Goal: Find contact information: Find contact information

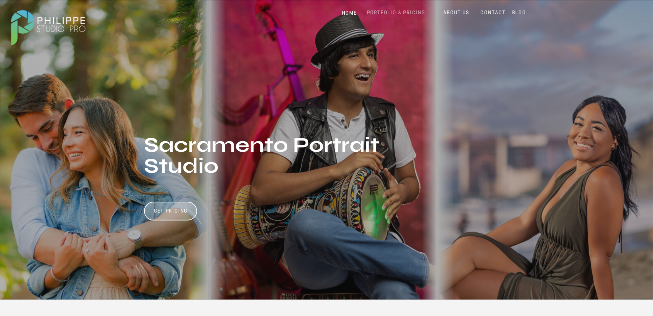
click at [380, 14] on nav "PORTFOLIO & PRICING" at bounding box center [396, 12] width 64 height 7
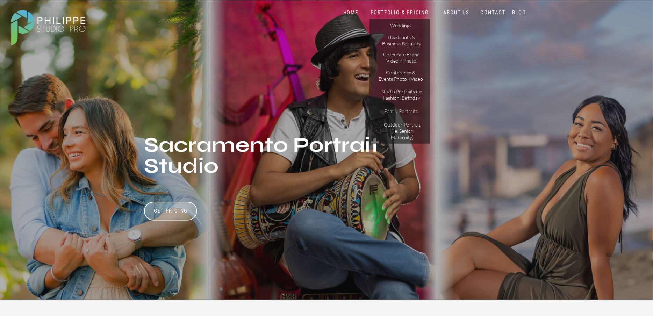
click at [394, 109] on p "Family Portraits" at bounding box center [401, 112] width 44 height 8
click at [401, 111] on p "Family Portraits" at bounding box center [401, 112] width 44 height 8
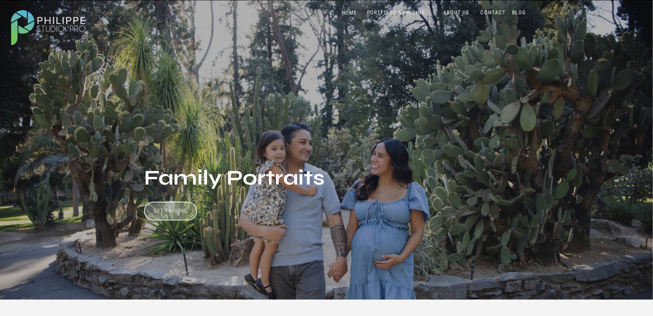
click at [185, 209] on h3 "Get Pricing" at bounding box center [170, 212] width 39 height 8
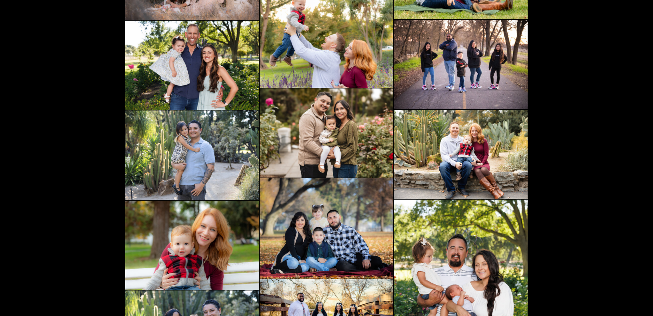
scroll to position [1510, 0]
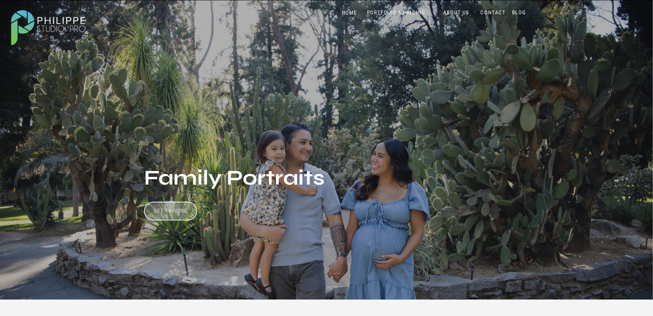
click at [168, 209] on h3 "Get Pricing" at bounding box center [170, 212] width 39 height 8
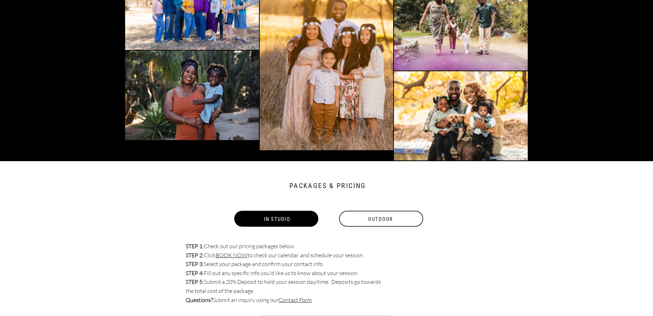
scroll to position [2000, 0]
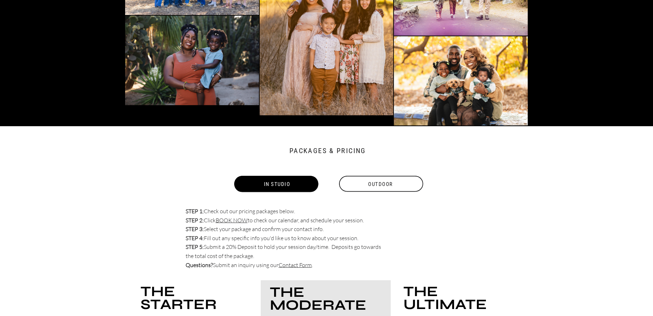
click at [386, 182] on div "Outdoor" at bounding box center [381, 184] width 86 height 16
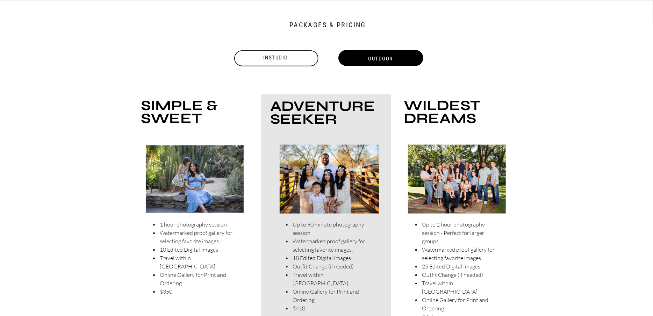
scroll to position [2125, 0]
click at [182, 199] on div at bounding box center [195, 179] width 98 height 68
click at [177, 271] on li "Online Gallery for Print and Ordering" at bounding box center [203, 279] width 88 height 17
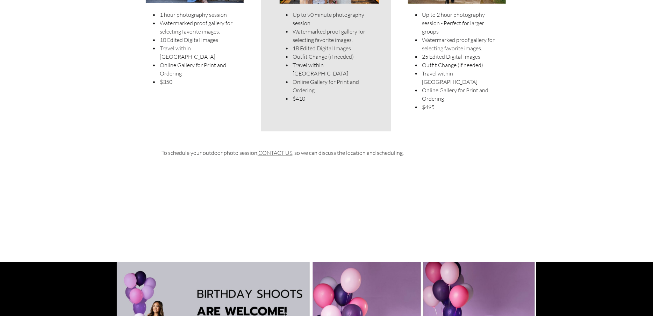
drag, startPoint x: 271, startPoint y: 144, endPoint x: 270, endPoint y: 152, distance: 8.1
click at [271, 153] on link "CONTACT US" at bounding box center [275, 152] width 34 height 7
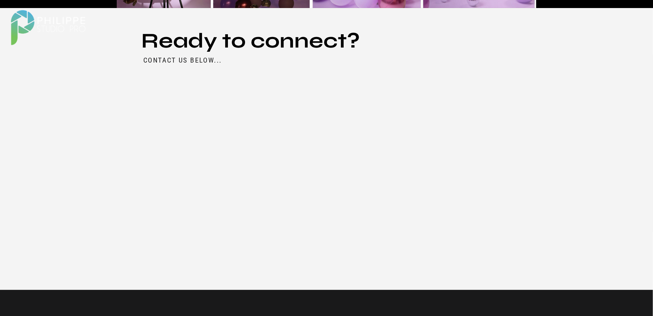
scroll to position [2797, 0]
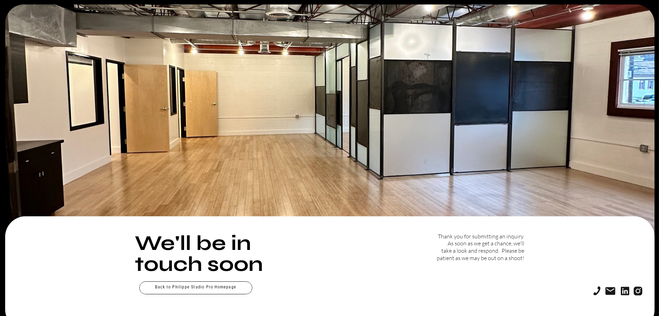
click at [484, 249] on p "Thank you for submitting an inquiry. As soon as we get a chance, we'll take a l…" at bounding box center [480, 250] width 88 height 34
